Goal: Task Accomplishment & Management: Use online tool/utility

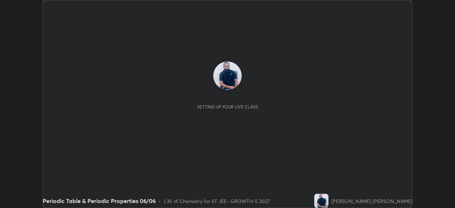
scroll to position [208, 455]
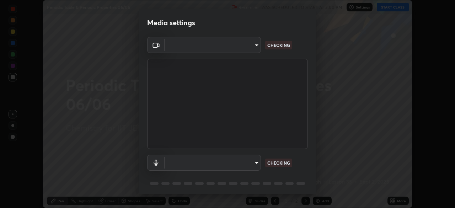
type input "8af73e8d16ef8e3bb7c62716022b9fe157133e9521606ce818031bd72dda2f9e"
click at [223, 165] on body "Erase all Periodic Table & Periodic Properties 06/06 Recording WAS SCHEDULED TO…" at bounding box center [227, 104] width 455 height 208
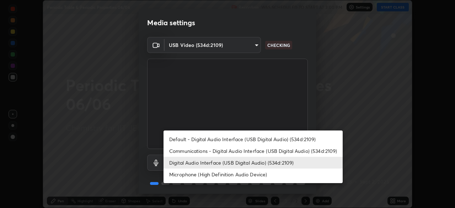
click at [198, 178] on li "Microphone (High Definition Audio Device)" at bounding box center [253, 175] width 179 height 12
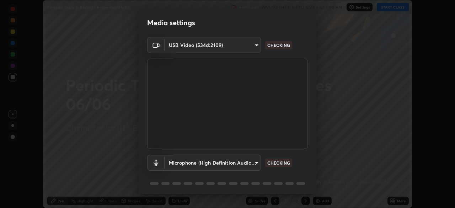
click at [201, 166] on body "Erase all Periodic Table & Periodic Properties 06/06 Recording WAS SCHEDULED TO…" at bounding box center [227, 104] width 455 height 208
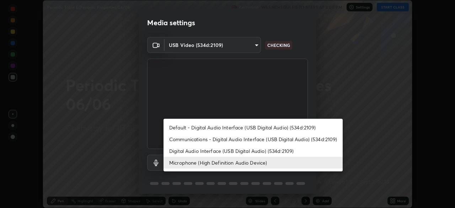
click at [195, 153] on li "Digital Audio Interface (USB Digital Audio) (534d:2109)" at bounding box center [253, 151] width 179 height 12
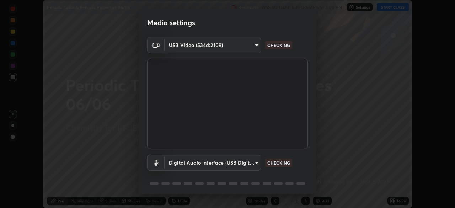
type input "9376289e619e4675d11d21499418c37aaf050eeae3c85155971a5de3e19aa403"
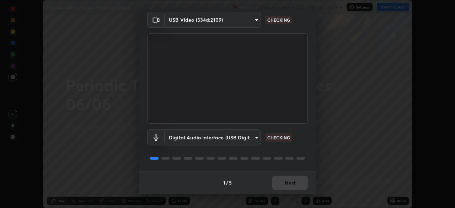
click at [286, 182] on div "1 / 5 Next" at bounding box center [228, 182] width 178 height 23
click at [293, 182] on div "1 / 5 Next" at bounding box center [228, 182] width 178 height 23
click at [295, 182] on div "1 / 5 Next" at bounding box center [228, 182] width 178 height 23
click at [293, 181] on div "1 / 5 Next" at bounding box center [228, 182] width 178 height 23
click at [291, 187] on button "Next" at bounding box center [290, 183] width 36 height 14
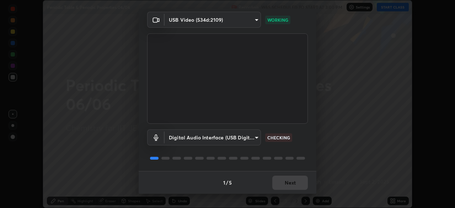
scroll to position [0, 0]
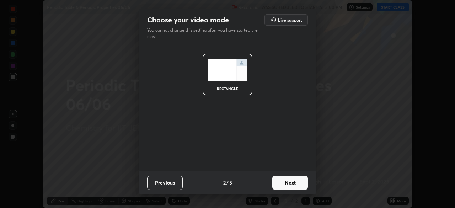
click at [293, 184] on button "Next" at bounding box center [290, 183] width 36 height 14
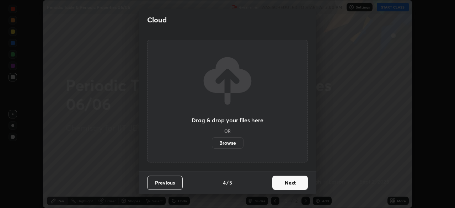
click at [300, 185] on button "Next" at bounding box center [290, 183] width 36 height 14
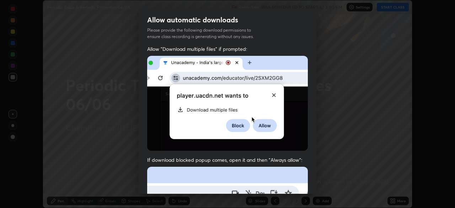
click at [308, 189] on div "Allow "Download multiple files" if prompted: If download blocked popup comes, o…" at bounding box center [228, 196] width 178 height 300
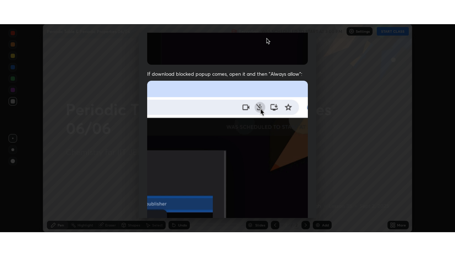
scroll to position [170, 0]
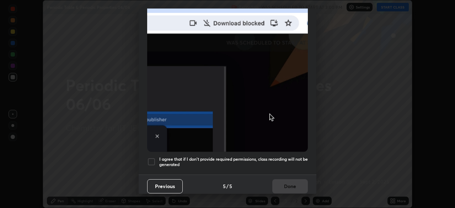
click at [149, 159] on div at bounding box center [151, 162] width 9 height 9
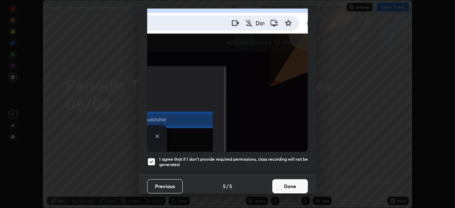
click at [277, 186] on button "Done" at bounding box center [290, 186] width 36 height 14
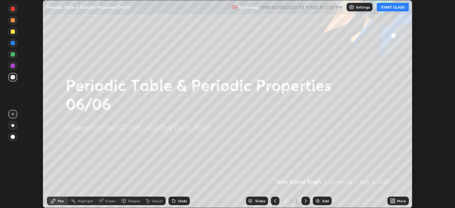
click at [393, 201] on icon at bounding box center [393, 201] width 6 height 6
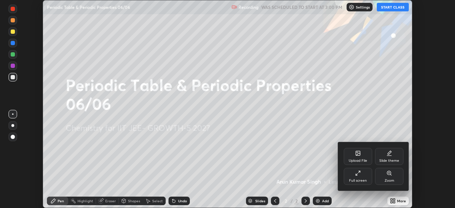
click at [360, 177] on div "Full screen" at bounding box center [358, 176] width 28 height 17
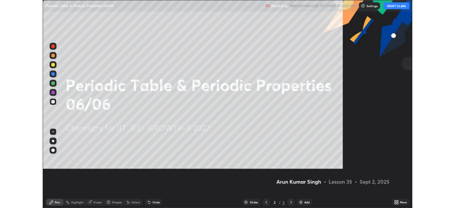
scroll to position [256, 455]
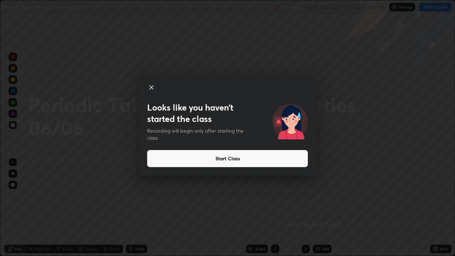
click at [188, 160] on button "Start Class" at bounding box center [227, 158] width 161 height 17
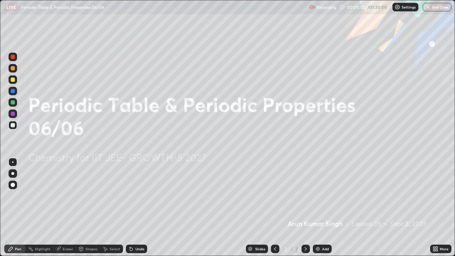
click at [318, 208] on img at bounding box center [318, 249] width 6 height 6
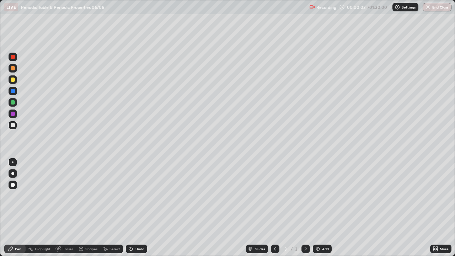
click at [318, 208] on img at bounding box center [318, 249] width 6 height 6
click at [320, 208] on div "Add" at bounding box center [322, 249] width 19 height 9
click at [321, 208] on div "Add" at bounding box center [322, 249] width 19 height 9
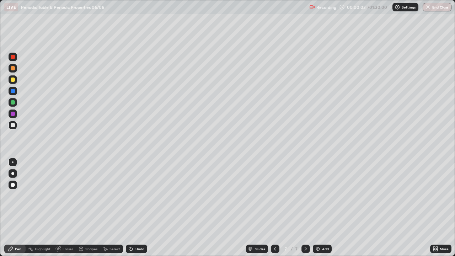
click at [321, 208] on div "Add" at bounding box center [322, 249] width 19 height 9
click at [322, 208] on div "Add" at bounding box center [322, 249] width 19 height 9
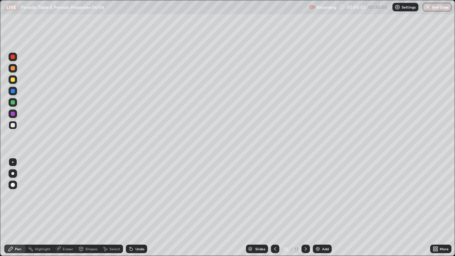
click at [323, 208] on div "Add" at bounding box center [322, 249] width 19 height 9
click at [271, 208] on div at bounding box center [275, 249] width 9 height 9
click at [273, 208] on icon at bounding box center [275, 249] width 6 height 6
click at [275, 208] on div at bounding box center [275, 249] width 9 height 9
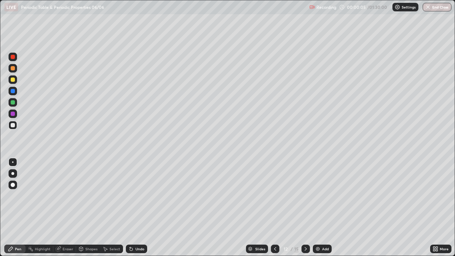
click at [275, 208] on div at bounding box center [275, 249] width 9 height 9
click at [274, 208] on icon at bounding box center [275, 249] width 6 height 6
click at [275, 208] on icon at bounding box center [275, 249] width 2 height 4
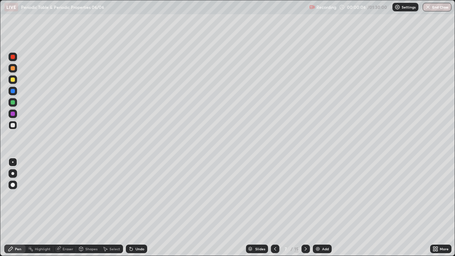
click at [274, 208] on icon at bounding box center [275, 249] width 6 height 6
click at [273, 208] on div at bounding box center [275, 249] width 9 height 9
click at [274, 208] on div at bounding box center [275, 249] width 9 height 9
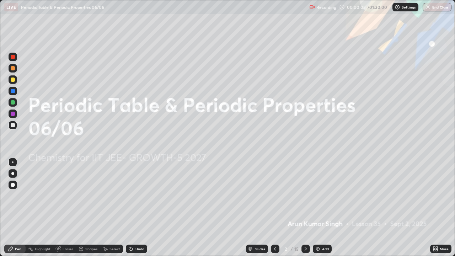
click at [16, 172] on div at bounding box center [13, 173] width 9 height 9
click at [304, 208] on div at bounding box center [306, 249] width 9 height 14
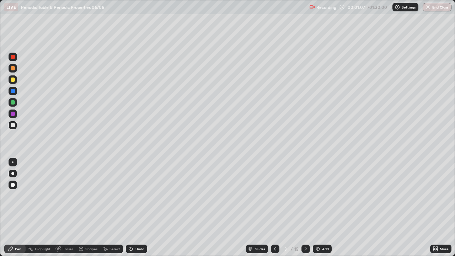
click at [275, 208] on icon at bounding box center [275, 249] width 6 height 6
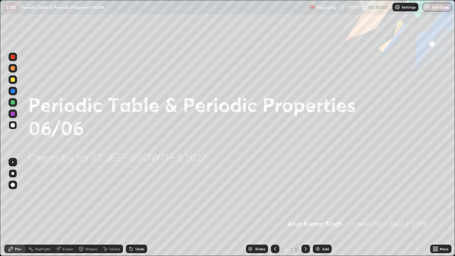
click at [435, 208] on icon at bounding box center [435, 250] width 2 height 2
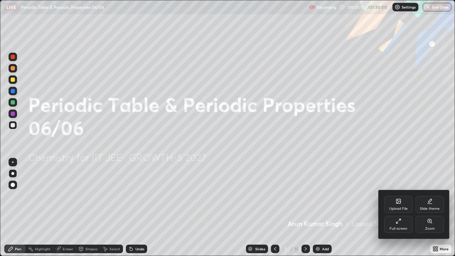
click at [404, 208] on div "Full screen" at bounding box center [399, 224] width 28 height 17
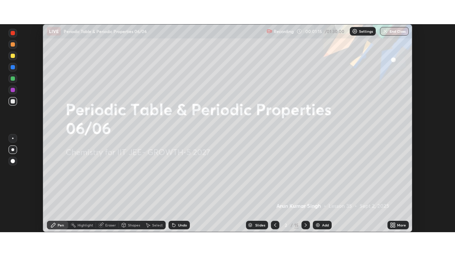
scroll to position [35363, 35116]
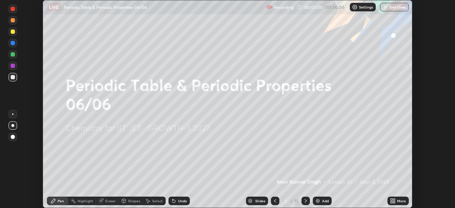
click at [394, 202] on icon at bounding box center [394, 202] width 2 height 2
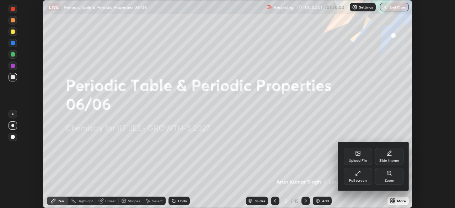
click at [362, 176] on div "Full screen" at bounding box center [358, 176] width 28 height 17
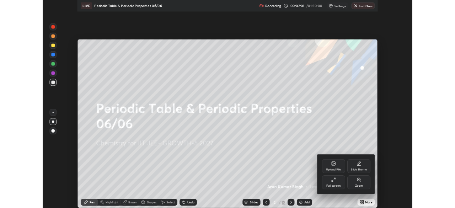
scroll to position [256, 455]
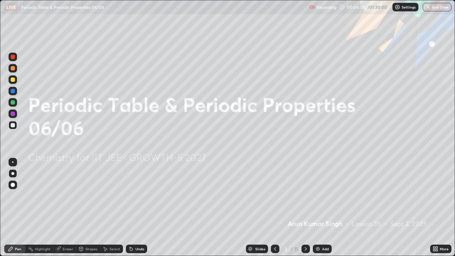
click at [436, 208] on icon at bounding box center [437, 250] width 2 height 2
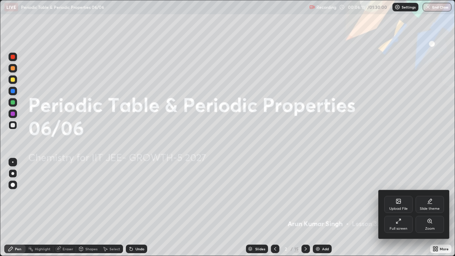
click at [398, 208] on div "Full screen" at bounding box center [399, 224] width 28 height 17
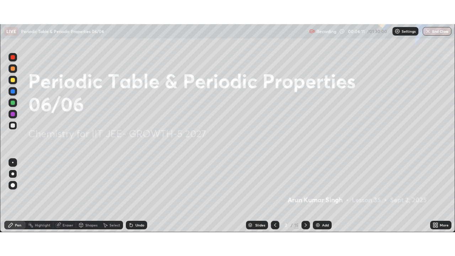
scroll to position [35363, 35116]
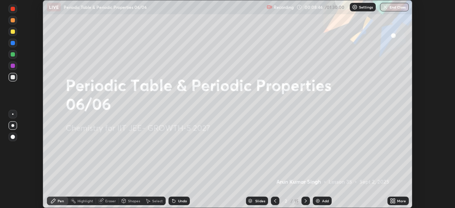
click at [394, 202] on icon at bounding box center [394, 202] width 2 height 2
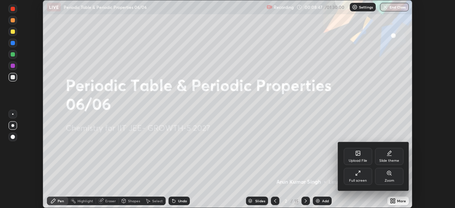
click at [366, 176] on div "Full screen" at bounding box center [358, 176] width 28 height 17
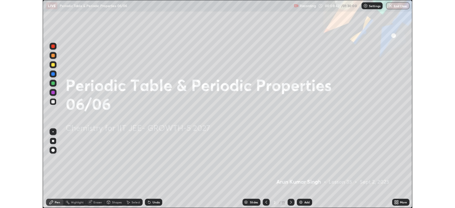
scroll to position [256, 455]
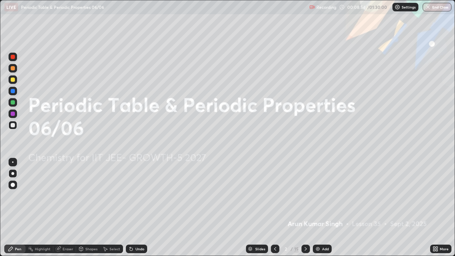
click at [305, 208] on icon at bounding box center [306, 249] width 6 height 6
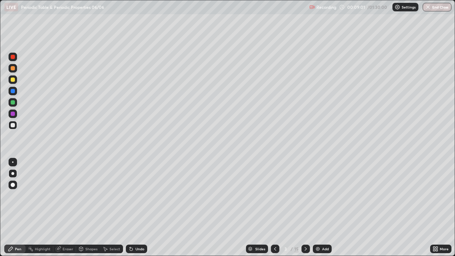
click at [138, 208] on div "Undo" at bounding box center [140, 249] width 9 height 4
click at [133, 208] on icon at bounding box center [131, 249] width 6 height 6
click at [14, 102] on div at bounding box center [13, 102] width 4 height 4
click at [15, 125] on div at bounding box center [13, 125] width 4 height 4
click at [12, 129] on div at bounding box center [13, 125] width 9 height 9
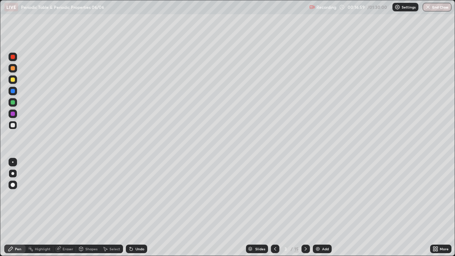
click at [15, 113] on div at bounding box center [13, 114] width 4 height 4
click at [13, 81] on div at bounding box center [13, 80] width 4 height 4
click at [140, 208] on div "Undo" at bounding box center [140, 249] width 9 height 4
click at [12, 93] on div at bounding box center [13, 91] width 4 height 4
click at [14, 125] on div at bounding box center [13, 125] width 4 height 4
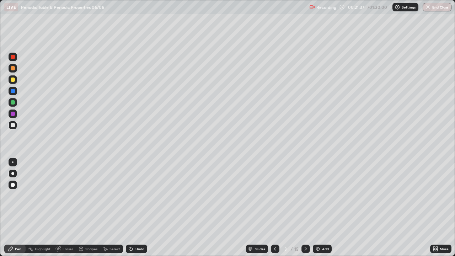
click at [62, 208] on div "Eraser" at bounding box center [64, 249] width 23 height 9
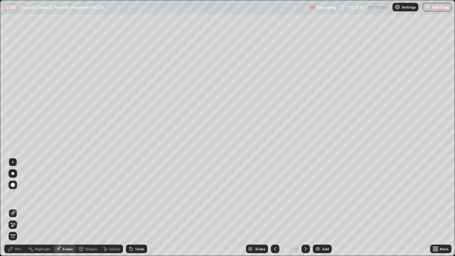
click at [19, 208] on div "Pen" at bounding box center [18, 249] width 6 height 4
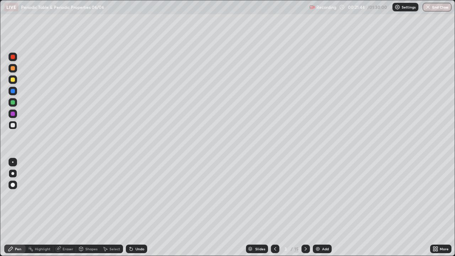
click at [12, 126] on div at bounding box center [13, 125] width 4 height 4
click at [14, 129] on div at bounding box center [13, 125] width 9 height 9
click at [12, 102] on div at bounding box center [13, 102] width 4 height 4
click at [14, 126] on div at bounding box center [13, 125] width 4 height 4
click at [13, 112] on div at bounding box center [13, 114] width 4 height 4
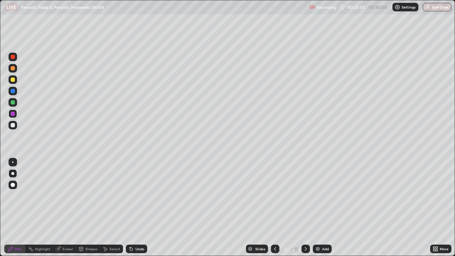
click at [13, 92] on div at bounding box center [13, 91] width 4 height 4
click at [437, 208] on icon at bounding box center [437, 250] width 2 height 2
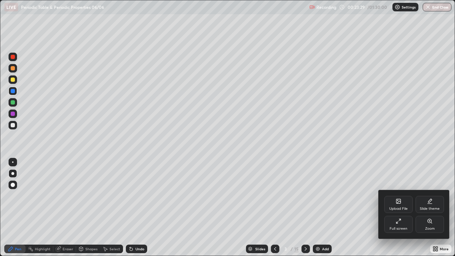
click at [404, 208] on div "Full screen" at bounding box center [399, 224] width 28 height 17
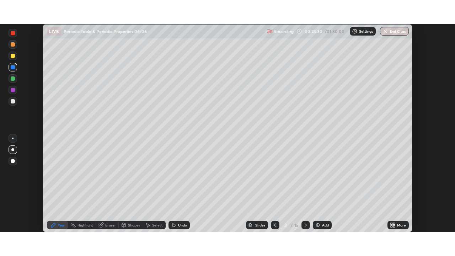
scroll to position [35363, 35116]
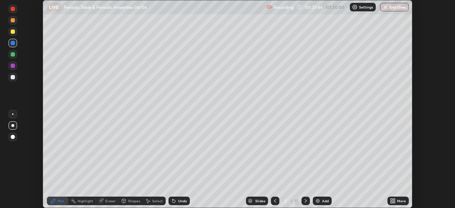
click at [394, 203] on icon at bounding box center [394, 202] width 2 height 2
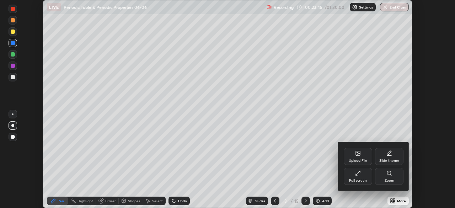
click at [364, 176] on div "Full screen" at bounding box center [358, 176] width 28 height 17
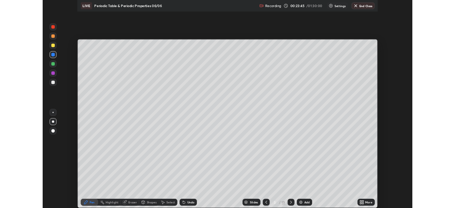
scroll to position [256, 455]
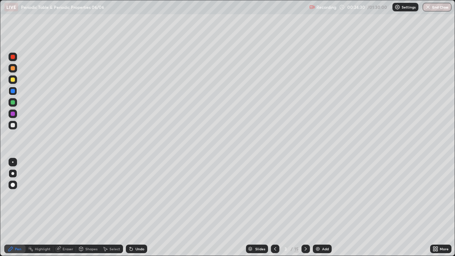
click at [13, 116] on div at bounding box center [13, 114] width 4 height 4
click at [305, 208] on icon at bounding box center [306, 249] width 2 height 4
click at [11, 125] on div at bounding box center [13, 125] width 4 height 4
click at [274, 208] on icon at bounding box center [275, 249] width 6 height 6
click at [305, 208] on div at bounding box center [306, 249] width 9 height 9
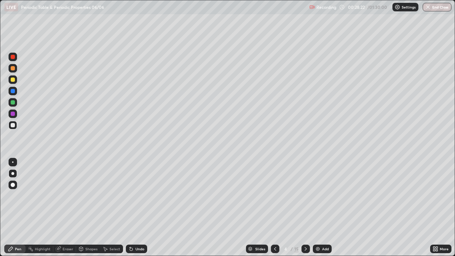
click at [14, 79] on div at bounding box center [13, 80] width 4 height 4
click at [14, 90] on div at bounding box center [13, 91] width 4 height 4
click at [14, 127] on div at bounding box center [13, 125] width 4 height 4
click at [13, 104] on div at bounding box center [13, 102] width 4 height 4
click at [12, 91] on div at bounding box center [13, 91] width 4 height 4
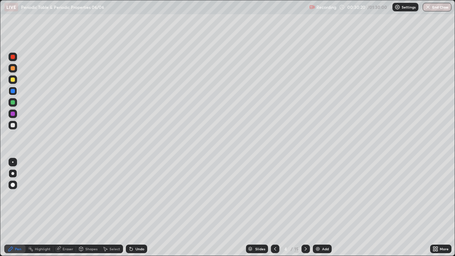
click at [136, 208] on div "Undo" at bounding box center [140, 249] width 9 height 4
click at [134, 208] on div "Undo" at bounding box center [136, 249] width 21 height 9
click at [14, 115] on div at bounding box center [13, 114] width 4 height 4
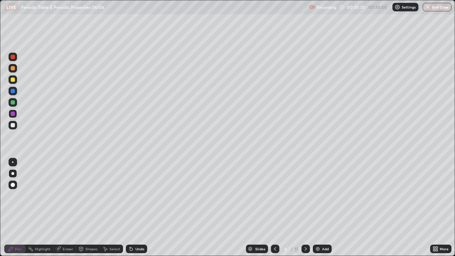
click at [14, 79] on div at bounding box center [13, 80] width 4 height 4
click at [12, 102] on div at bounding box center [13, 102] width 4 height 4
click at [12, 59] on div at bounding box center [13, 57] width 4 height 4
click at [13, 113] on div at bounding box center [13, 114] width 4 height 4
click at [136, 208] on div "Undo" at bounding box center [140, 249] width 9 height 4
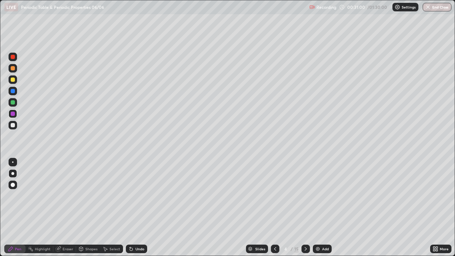
click at [138, 208] on div "Undo" at bounding box center [136, 249] width 21 height 9
click at [134, 208] on div "Undo" at bounding box center [136, 249] width 21 height 9
click at [275, 208] on icon at bounding box center [275, 249] width 6 height 6
click at [305, 208] on icon at bounding box center [306, 249] width 6 height 6
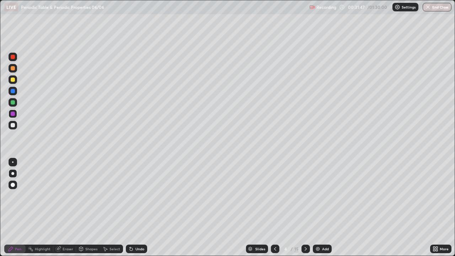
click at [12, 125] on div at bounding box center [13, 125] width 4 height 4
click at [16, 100] on div at bounding box center [13, 102] width 9 height 9
click at [133, 208] on div "Undo" at bounding box center [136, 249] width 21 height 9
click at [14, 79] on div at bounding box center [13, 80] width 4 height 4
click at [12, 115] on div at bounding box center [13, 114] width 4 height 4
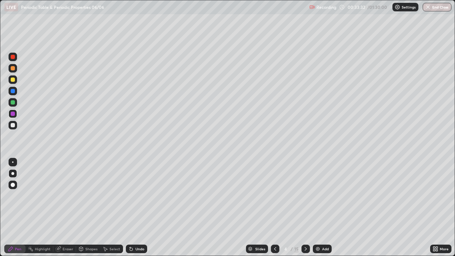
click at [12, 57] on div at bounding box center [13, 57] width 4 height 4
click at [136, 208] on div "Undo" at bounding box center [140, 249] width 9 height 4
click at [13, 113] on div at bounding box center [13, 114] width 4 height 4
click at [12, 57] on div at bounding box center [13, 57] width 4 height 4
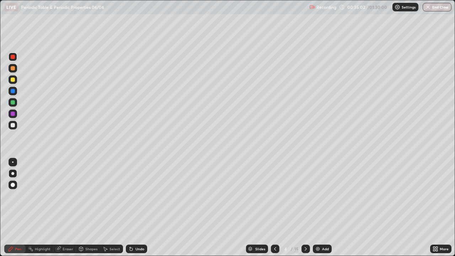
click at [12, 103] on div at bounding box center [13, 102] width 4 height 4
click at [12, 124] on div at bounding box center [13, 125] width 4 height 4
click at [13, 102] on div at bounding box center [13, 102] width 4 height 4
click at [12, 79] on div at bounding box center [13, 80] width 4 height 4
click at [14, 58] on div at bounding box center [13, 57] width 4 height 4
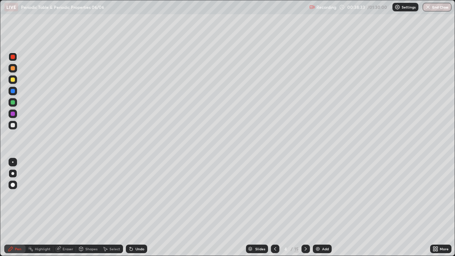
click at [15, 91] on div at bounding box center [13, 91] width 4 height 4
click at [65, 208] on div "Eraser" at bounding box center [68, 249] width 11 height 4
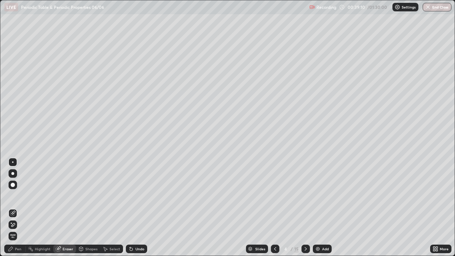
click at [18, 208] on div "Pen" at bounding box center [18, 249] width 6 height 4
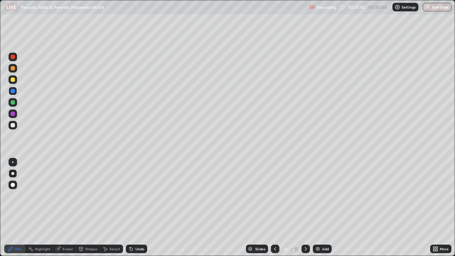
click at [305, 208] on icon at bounding box center [306, 249] width 6 height 6
click at [13, 125] on div at bounding box center [13, 125] width 4 height 4
click at [139, 208] on div "Undo" at bounding box center [136, 249] width 21 height 9
click at [13, 102] on div at bounding box center [13, 102] width 4 height 4
click at [12, 124] on div at bounding box center [13, 125] width 4 height 4
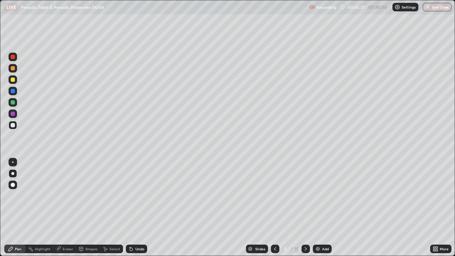
click at [131, 208] on div "Undo" at bounding box center [136, 249] width 21 height 9
click at [133, 208] on div "Undo" at bounding box center [136, 249] width 21 height 9
click at [134, 208] on div "Undo" at bounding box center [136, 249] width 21 height 9
click at [136, 208] on div "Undo" at bounding box center [136, 249] width 21 height 9
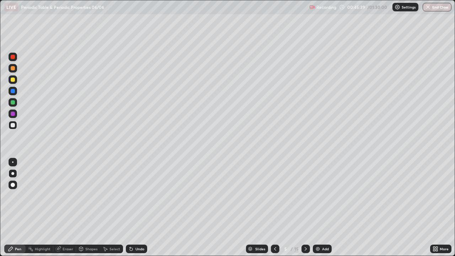
click at [137, 208] on div "Undo" at bounding box center [136, 249] width 21 height 9
click at [435, 208] on icon at bounding box center [436, 249] width 6 height 6
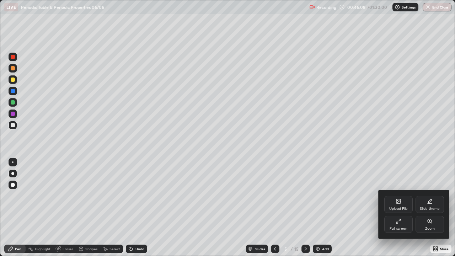
click at [399, 208] on icon at bounding box center [399, 221] width 6 height 6
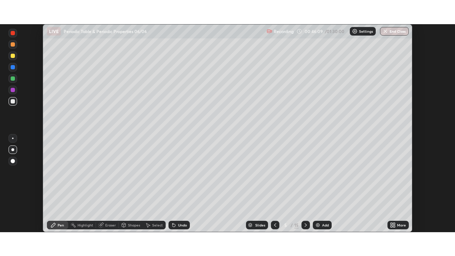
scroll to position [35363, 35116]
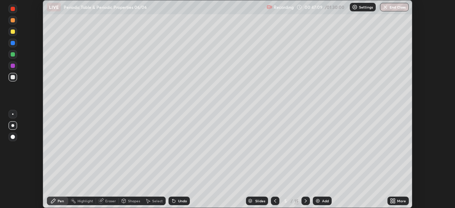
click at [392, 202] on icon at bounding box center [392, 202] width 2 height 2
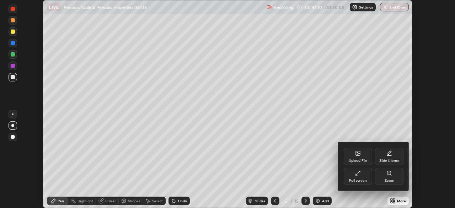
click at [357, 178] on div "Full screen" at bounding box center [358, 176] width 28 height 17
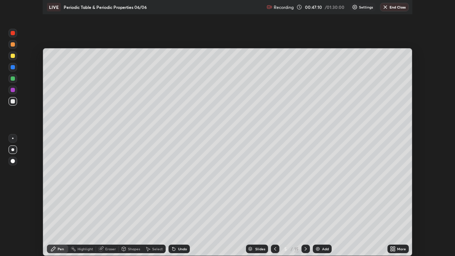
scroll to position [256, 455]
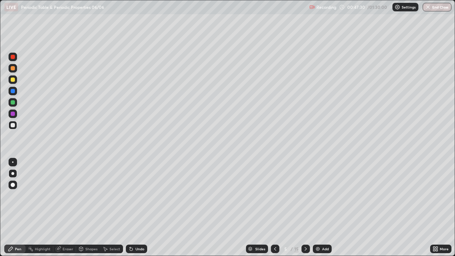
click at [13, 99] on div at bounding box center [13, 102] width 9 height 9
click at [9, 112] on div at bounding box center [13, 114] width 9 height 9
click at [13, 116] on div at bounding box center [13, 114] width 9 height 9
click at [14, 69] on div at bounding box center [13, 68] width 4 height 4
click at [135, 208] on div "Undo" at bounding box center [136, 249] width 21 height 9
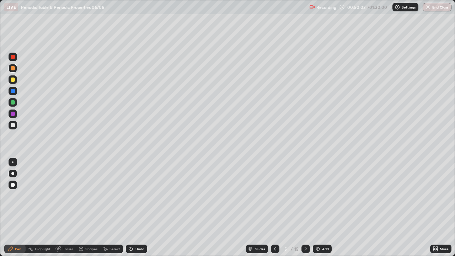
click at [134, 208] on div "Undo" at bounding box center [136, 249] width 21 height 9
click at [133, 208] on div "Undo" at bounding box center [136, 249] width 21 height 9
click at [14, 101] on div at bounding box center [13, 102] width 4 height 4
click at [14, 94] on div at bounding box center [13, 91] width 9 height 9
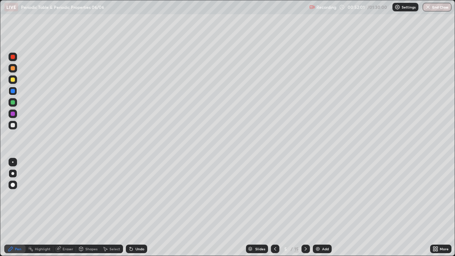
click at [10, 126] on div at bounding box center [13, 125] width 9 height 9
click at [305, 208] on icon at bounding box center [306, 249] width 6 height 6
click at [13, 80] on div at bounding box center [13, 80] width 4 height 4
click at [12, 87] on div at bounding box center [13, 91] width 9 height 9
click at [14, 67] on div at bounding box center [13, 68] width 4 height 4
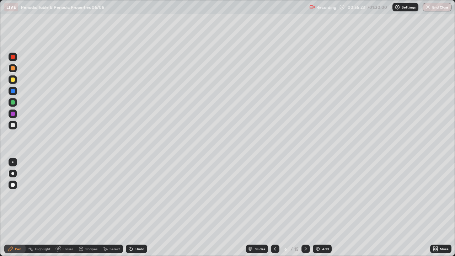
click at [14, 126] on div at bounding box center [13, 125] width 4 height 4
click at [13, 92] on div at bounding box center [13, 91] width 4 height 4
click at [65, 208] on div "Eraser" at bounding box center [64, 249] width 23 height 9
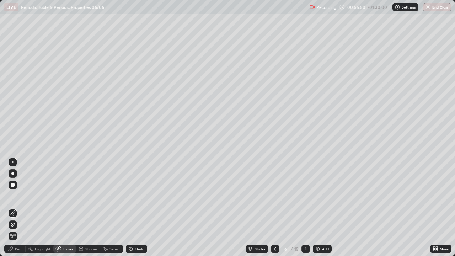
click at [17, 208] on div "Pen" at bounding box center [18, 249] width 6 height 4
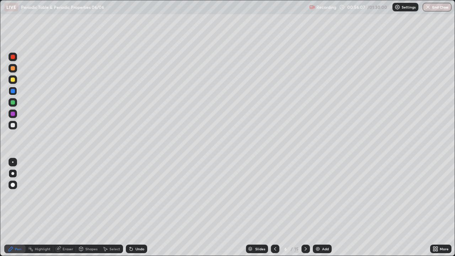
click at [136, 208] on div "Undo" at bounding box center [140, 249] width 9 height 4
click at [136, 208] on div "Undo" at bounding box center [136, 249] width 21 height 9
click at [137, 208] on div "Undo" at bounding box center [136, 249] width 21 height 9
click at [139, 208] on div "Undo" at bounding box center [136, 249] width 21 height 9
click at [12, 126] on div at bounding box center [13, 125] width 4 height 4
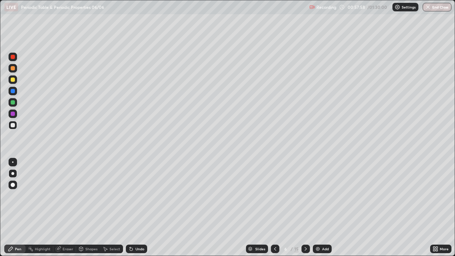
click at [16, 92] on div at bounding box center [13, 91] width 9 height 9
click at [14, 104] on div at bounding box center [13, 102] width 4 height 4
click at [14, 79] on div at bounding box center [13, 80] width 4 height 4
click at [13, 90] on div at bounding box center [13, 91] width 4 height 4
click at [13, 126] on div at bounding box center [13, 125] width 4 height 4
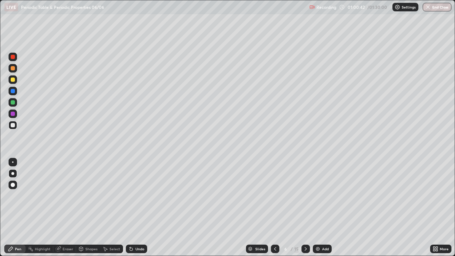
click at [276, 208] on icon at bounding box center [275, 249] width 6 height 6
click at [305, 208] on icon at bounding box center [306, 249] width 6 height 6
click at [274, 208] on div at bounding box center [275, 249] width 9 height 9
click at [305, 208] on icon at bounding box center [306, 249] width 2 height 4
click at [14, 127] on div at bounding box center [13, 125] width 4 height 4
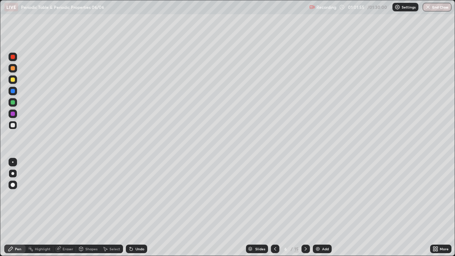
click at [305, 208] on icon at bounding box center [306, 249] width 2 height 4
click at [14, 79] on div at bounding box center [13, 80] width 4 height 4
click at [14, 92] on div at bounding box center [13, 91] width 4 height 4
click at [14, 102] on div at bounding box center [13, 102] width 4 height 4
click at [15, 89] on div at bounding box center [13, 91] width 9 height 9
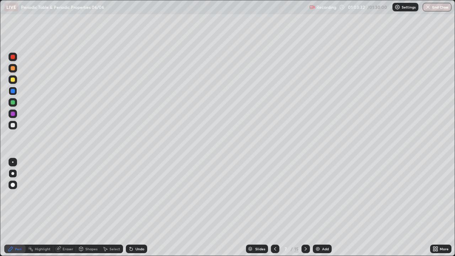
click at [138, 208] on div "Undo" at bounding box center [140, 249] width 9 height 4
click at [137, 208] on div "Undo" at bounding box center [136, 249] width 21 height 9
click at [13, 162] on div at bounding box center [12, 161] width 1 height 1
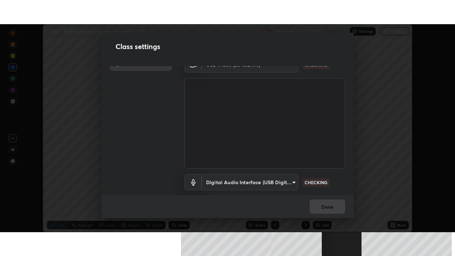
scroll to position [32, 0]
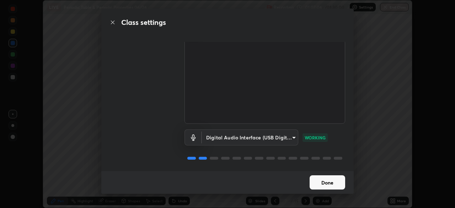
click at [310, 187] on button "Done" at bounding box center [328, 182] width 36 height 14
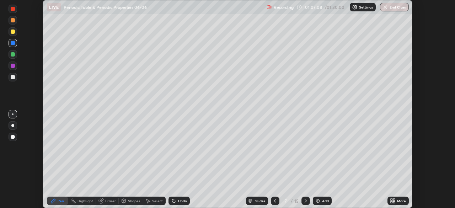
click at [389, 203] on div "More" at bounding box center [398, 201] width 21 height 9
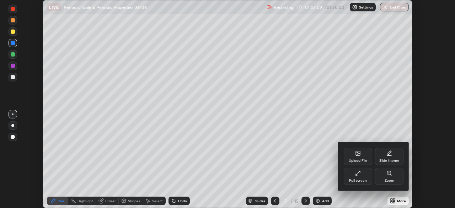
click at [367, 178] on div "Full screen" at bounding box center [358, 176] width 28 height 17
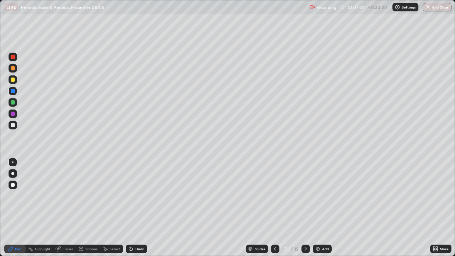
scroll to position [256, 455]
click at [11, 123] on div at bounding box center [13, 125] width 4 height 4
click at [136, 208] on div "Undo" at bounding box center [140, 249] width 9 height 4
click at [14, 79] on div at bounding box center [13, 80] width 4 height 4
click at [13, 92] on div at bounding box center [13, 91] width 4 height 4
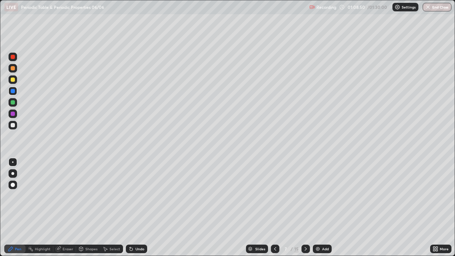
click at [65, 208] on div "Eraser" at bounding box center [68, 249] width 11 height 4
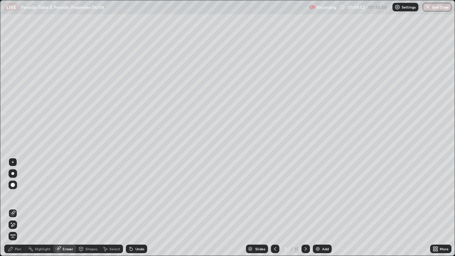
click at [17, 208] on div "Pen" at bounding box center [14, 249] width 21 height 9
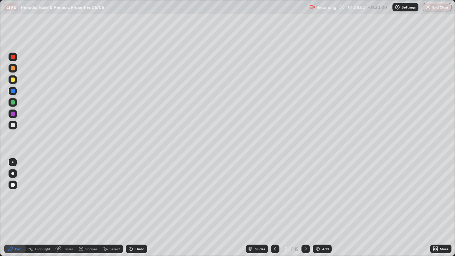
click at [19, 208] on div "Pen" at bounding box center [14, 249] width 21 height 9
click at [66, 208] on div "Eraser" at bounding box center [68, 249] width 11 height 4
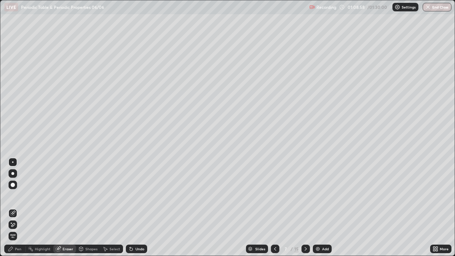
click at [12, 208] on icon at bounding box center [11, 249] width 4 height 4
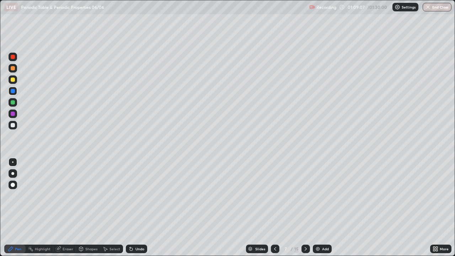
click at [14, 79] on div at bounding box center [13, 80] width 4 height 4
click at [14, 91] on div at bounding box center [13, 91] width 4 height 4
click at [14, 102] on div at bounding box center [13, 102] width 4 height 4
click at [13, 124] on div at bounding box center [13, 125] width 4 height 4
click at [91, 208] on div "Shapes" at bounding box center [91, 249] width 12 height 4
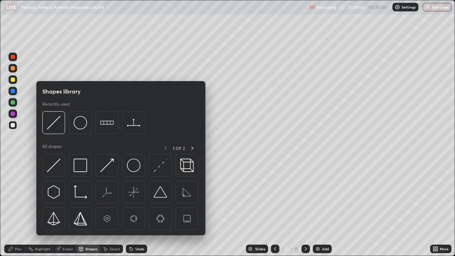
click at [17, 208] on div "Pen" at bounding box center [18, 249] width 6 height 4
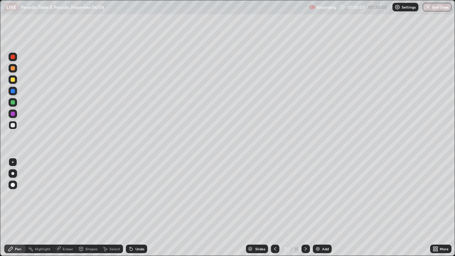
click at [138, 208] on div "Undo" at bounding box center [136, 249] width 21 height 9
click at [13, 91] on div at bounding box center [13, 91] width 4 height 4
click at [14, 126] on div at bounding box center [13, 125] width 4 height 4
click at [309, 208] on div at bounding box center [306, 249] width 9 height 14
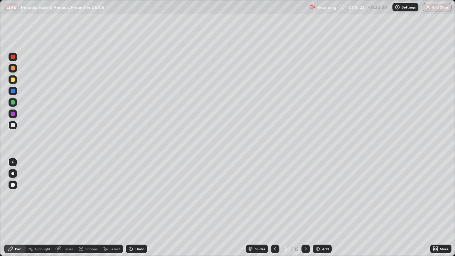
click at [12, 79] on div at bounding box center [13, 80] width 4 height 4
click at [133, 208] on icon at bounding box center [131, 249] width 6 height 6
click at [137, 208] on div "Undo" at bounding box center [140, 249] width 9 height 4
click at [139, 208] on div "Undo" at bounding box center [140, 249] width 9 height 4
click at [143, 208] on div "Undo" at bounding box center [140, 249] width 9 height 4
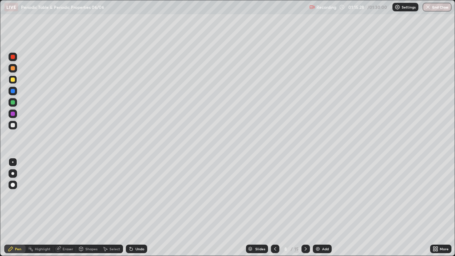
click at [146, 208] on div "Undo" at bounding box center [136, 249] width 21 height 9
click at [14, 126] on div at bounding box center [13, 125] width 4 height 4
click at [14, 173] on div at bounding box center [12, 173] width 3 height 3
click at [138, 208] on div "Undo" at bounding box center [136, 249] width 21 height 9
click at [11, 90] on div at bounding box center [13, 91] width 4 height 4
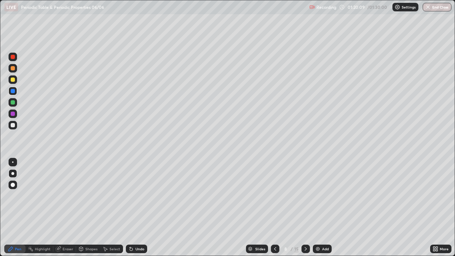
click at [13, 79] on div at bounding box center [13, 80] width 4 height 4
click at [142, 208] on div "Undo" at bounding box center [140, 249] width 9 height 4
click at [12, 91] on div at bounding box center [13, 91] width 4 height 4
click at [13, 80] on div at bounding box center [13, 80] width 4 height 4
click at [13, 114] on div at bounding box center [13, 114] width 4 height 4
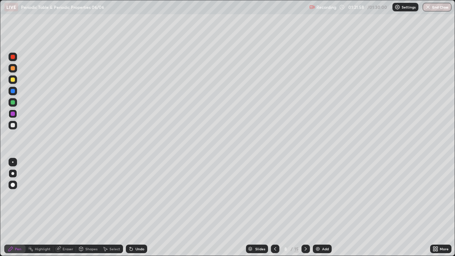
click at [16, 110] on div at bounding box center [13, 114] width 9 height 9
click at [12, 91] on div at bounding box center [13, 91] width 4 height 4
click at [308, 208] on div at bounding box center [306, 249] width 9 height 9
click at [15, 127] on div at bounding box center [13, 125] width 9 height 9
click at [142, 208] on div "Undo" at bounding box center [136, 249] width 21 height 9
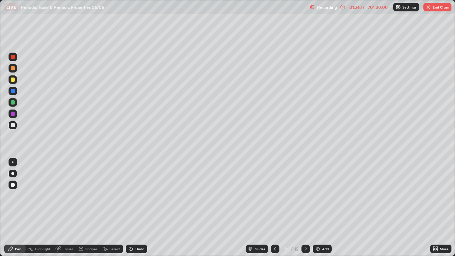
click at [142, 208] on div "Undo" at bounding box center [136, 249] width 21 height 9
click at [139, 208] on div "Undo" at bounding box center [136, 249] width 21 height 9
click at [141, 208] on div "Undo" at bounding box center [136, 249] width 21 height 9
click at [137, 208] on div "Undo" at bounding box center [136, 249] width 21 height 9
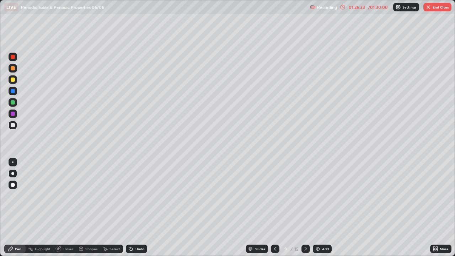
click at [134, 208] on div "Undo" at bounding box center [136, 249] width 21 height 9
click at [139, 208] on div "Undo" at bounding box center [136, 249] width 21 height 9
click at [141, 208] on div "Undo" at bounding box center [136, 249] width 21 height 9
click at [260, 208] on div "Slides" at bounding box center [260, 249] width 10 height 4
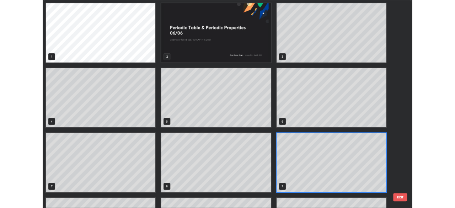
scroll to position [253, 451]
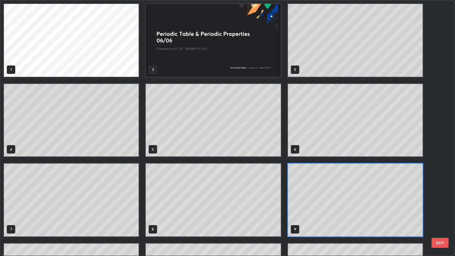
click at [444, 208] on button "EXIT" at bounding box center [440, 243] width 17 height 10
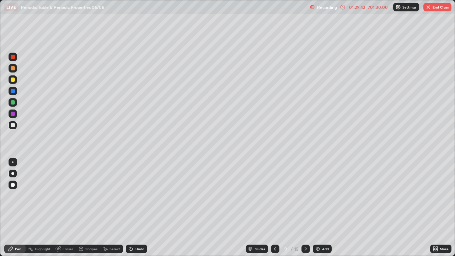
click at [445, 9] on button "End Class" at bounding box center [438, 7] width 28 height 9
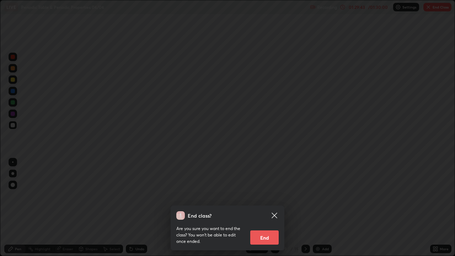
click at [273, 208] on button "End" at bounding box center [264, 237] width 28 height 14
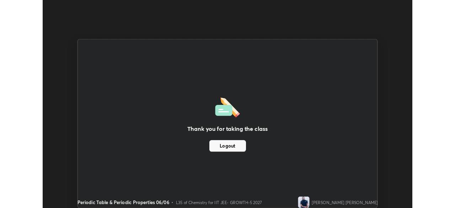
scroll to position [35363, 35116]
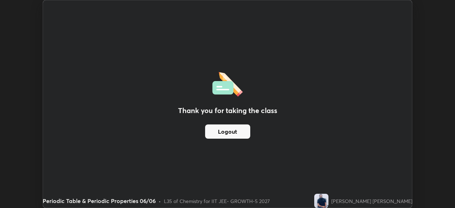
click at [191, 46] on div "Thank you for taking the class Logout" at bounding box center [227, 103] width 369 height 207
